Goal: Obtain resource: Obtain resource

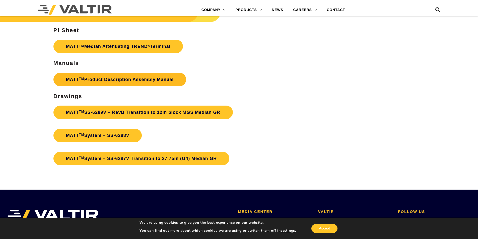
click at [143, 81] on link "MATT TM Product Description Assembly Manual" at bounding box center [119, 80] width 133 height 14
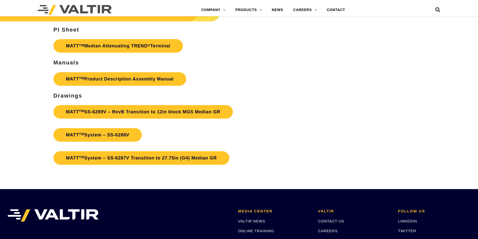
scroll to position [1805, 0]
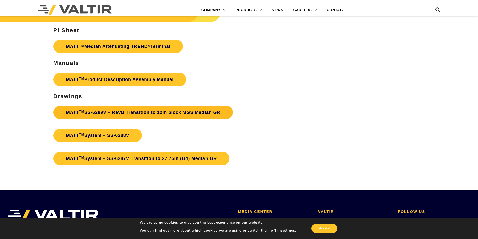
click at [133, 115] on link "MATT TM SS-6289V – RevB Transition to 12in block MGS Median GR" at bounding box center [142, 113] width 179 height 14
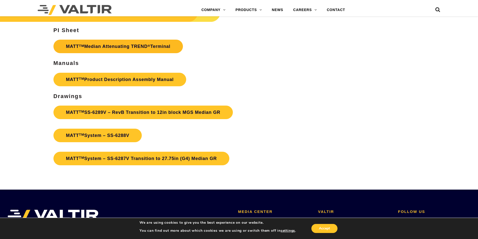
click at [135, 47] on link "MATT TM Median Attenuating TREND ® Terminal" at bounding box center [117, 47] width 129 height 14
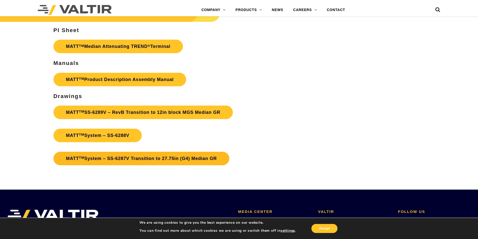
click at [181, 159] on link "MATT TM System – SS-6287V Transition to 27.75in (G4) Median GR" at bounding box center [141, 159] width 176 height 14
